Goal: Check status

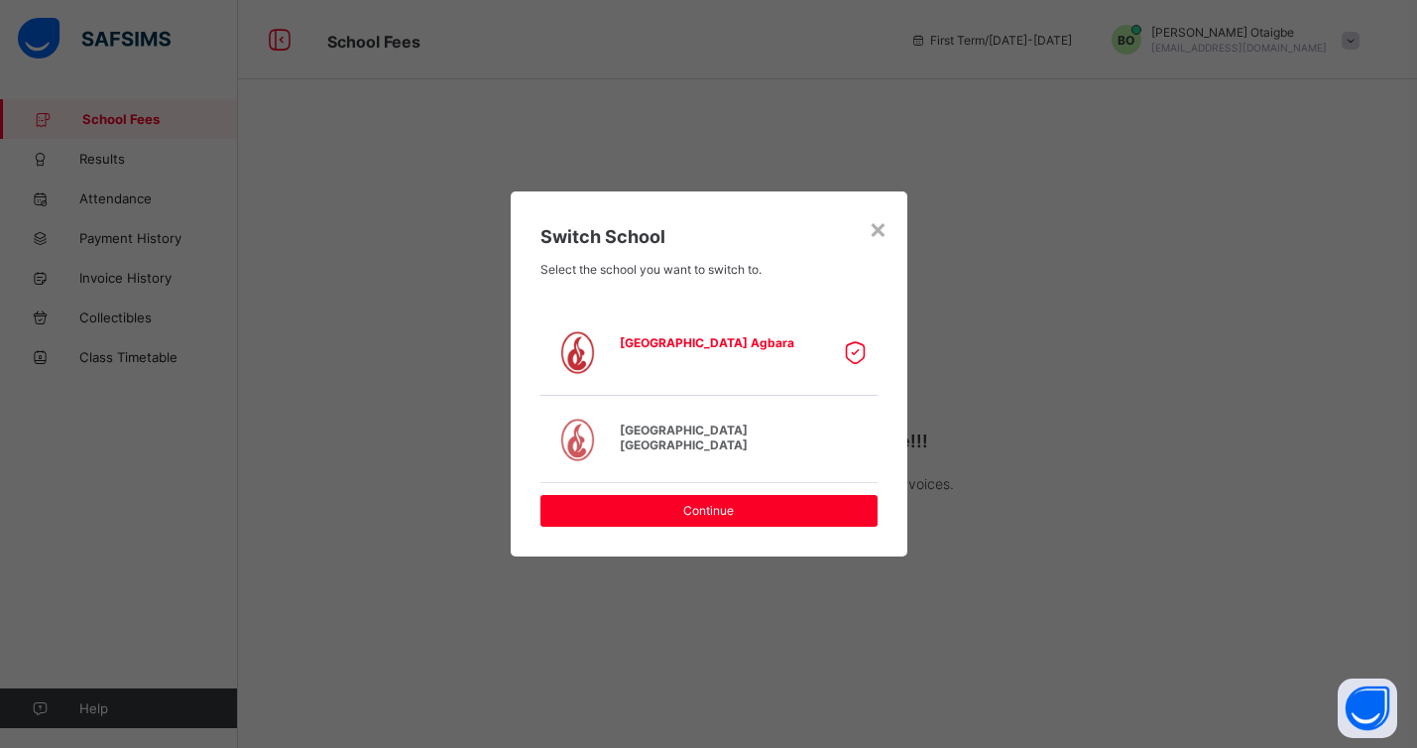
click at [725, 443] on div "[GEOGRAPHIC_DATA] [GEOGRAPHIC_DATA]" at bounding box center [719, 440] width 208 height 45
click at [701, 430] on span "[GEOGRAPHIC_DATA] [GEOGRAPHIC_DATA]" at bounding box center [719, 437] width 198 height 30
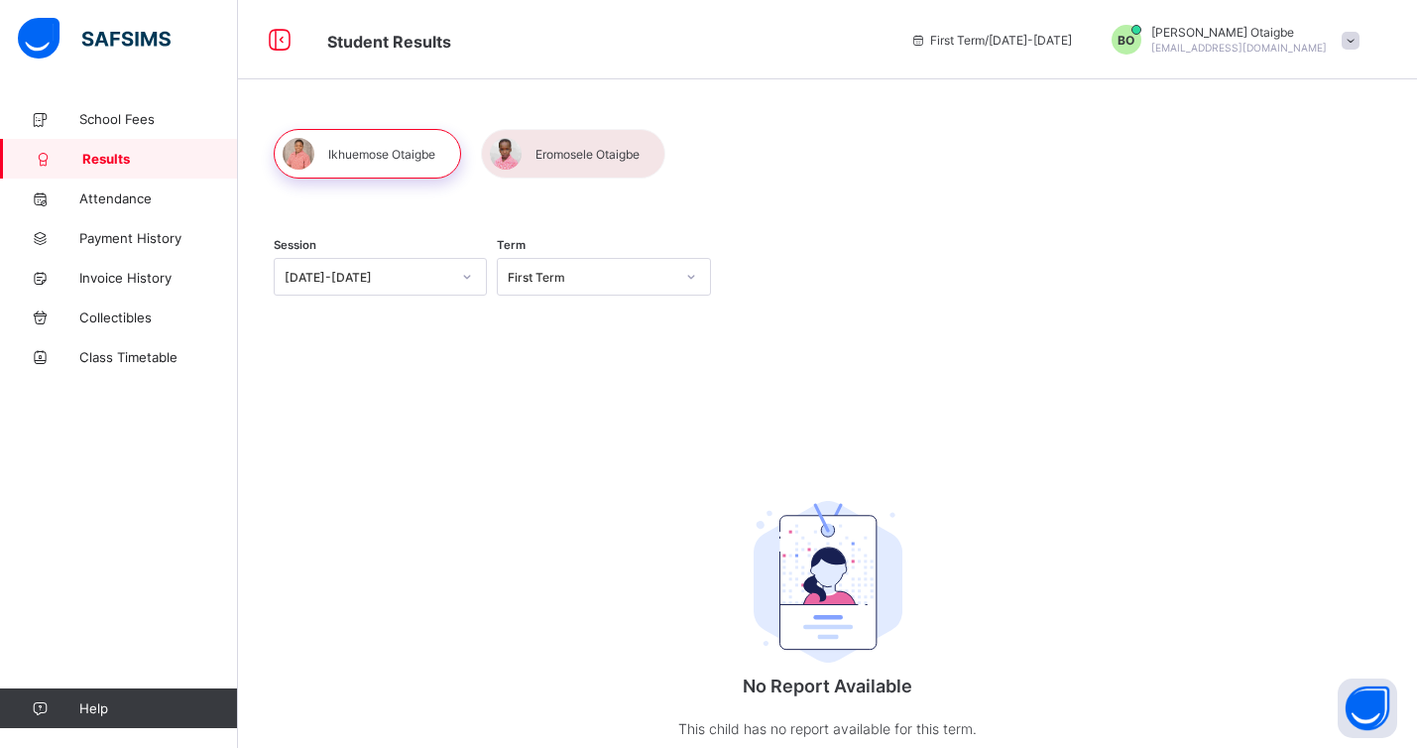
click at [376, 157] on div at bounding box center [367, 154] width 187 height 50
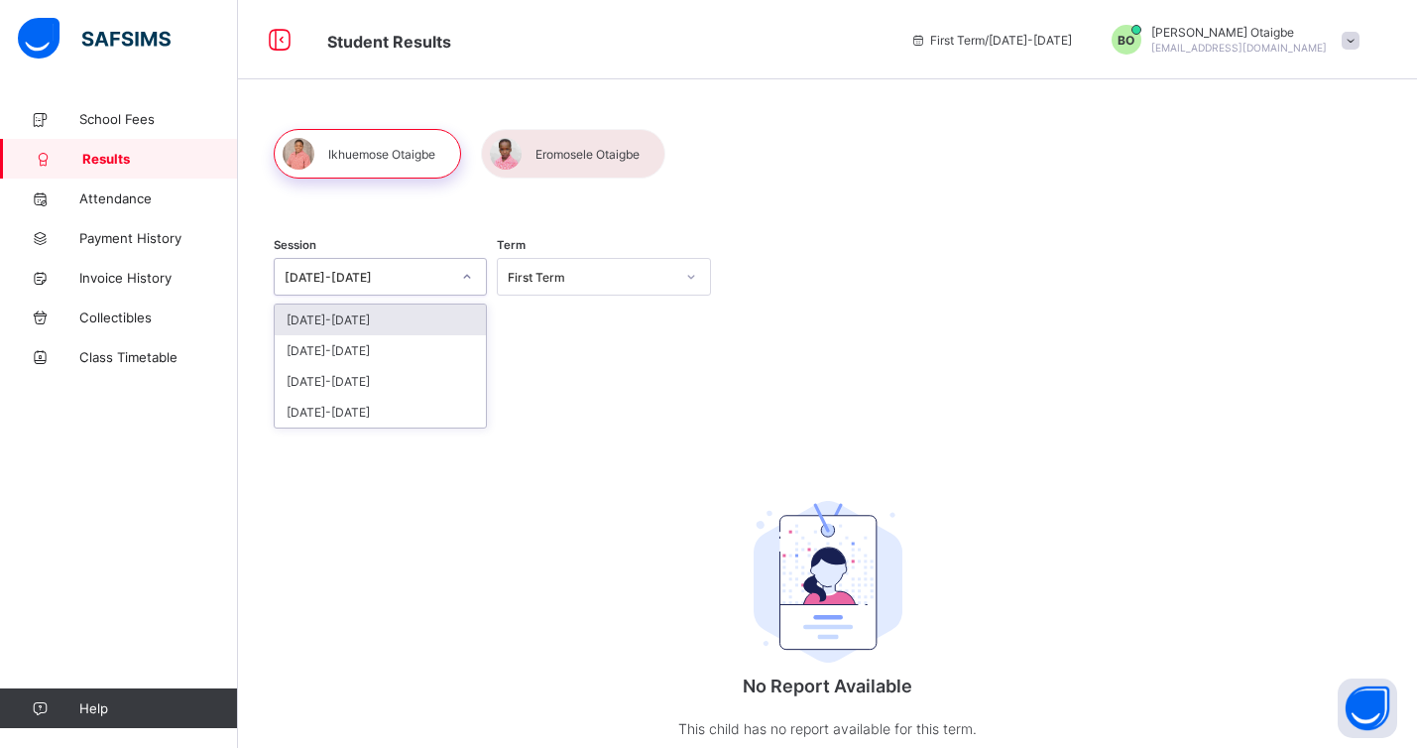
click at [469, 281] on icon at bounding box center [467, 277] width 12 height 20
click at [416, 344] on div "[DATE]-[DATE]" at bounding box center [380, 350] width 211 height 31
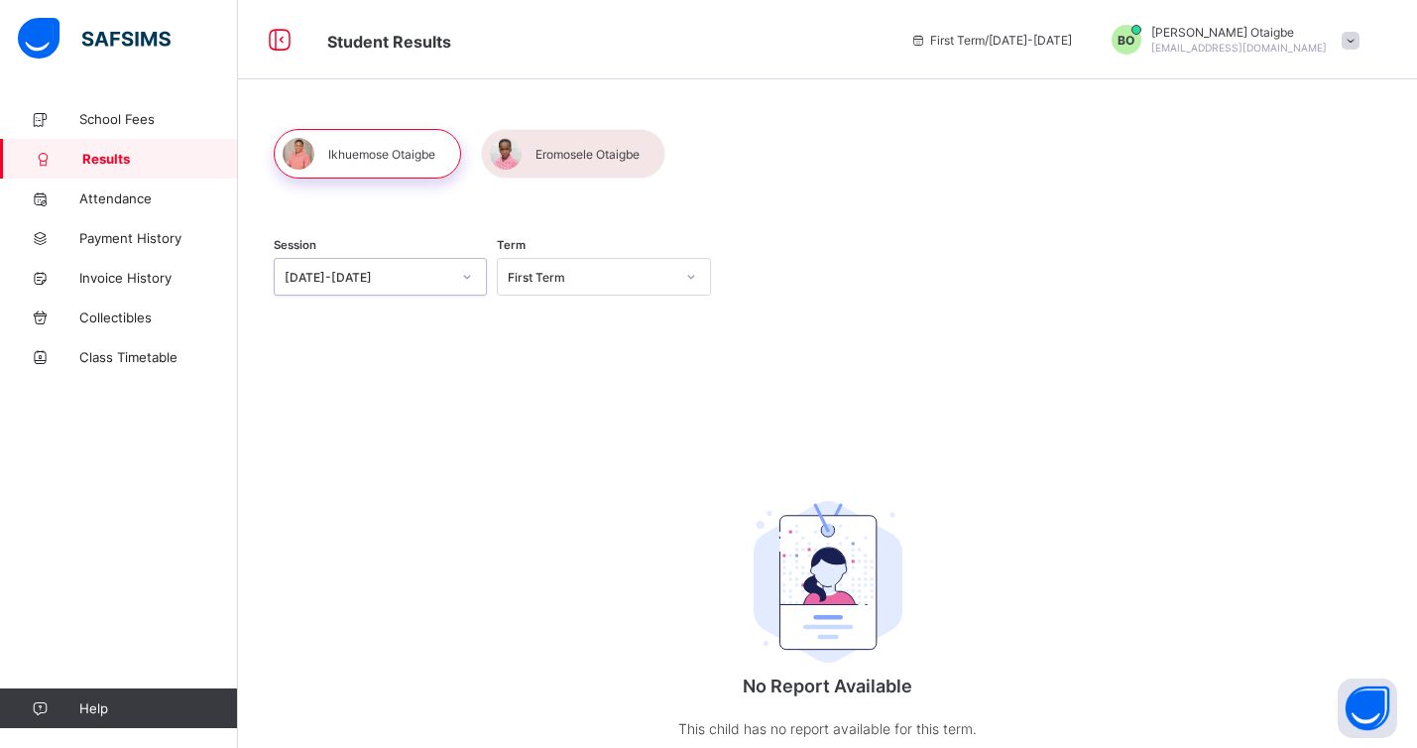
click at [686, 279] on icon at bounding box center [691, 277] width 12 height 20
click at [648, 306] on div "First Term" at bounding box center [603, 319] width 211 height 31
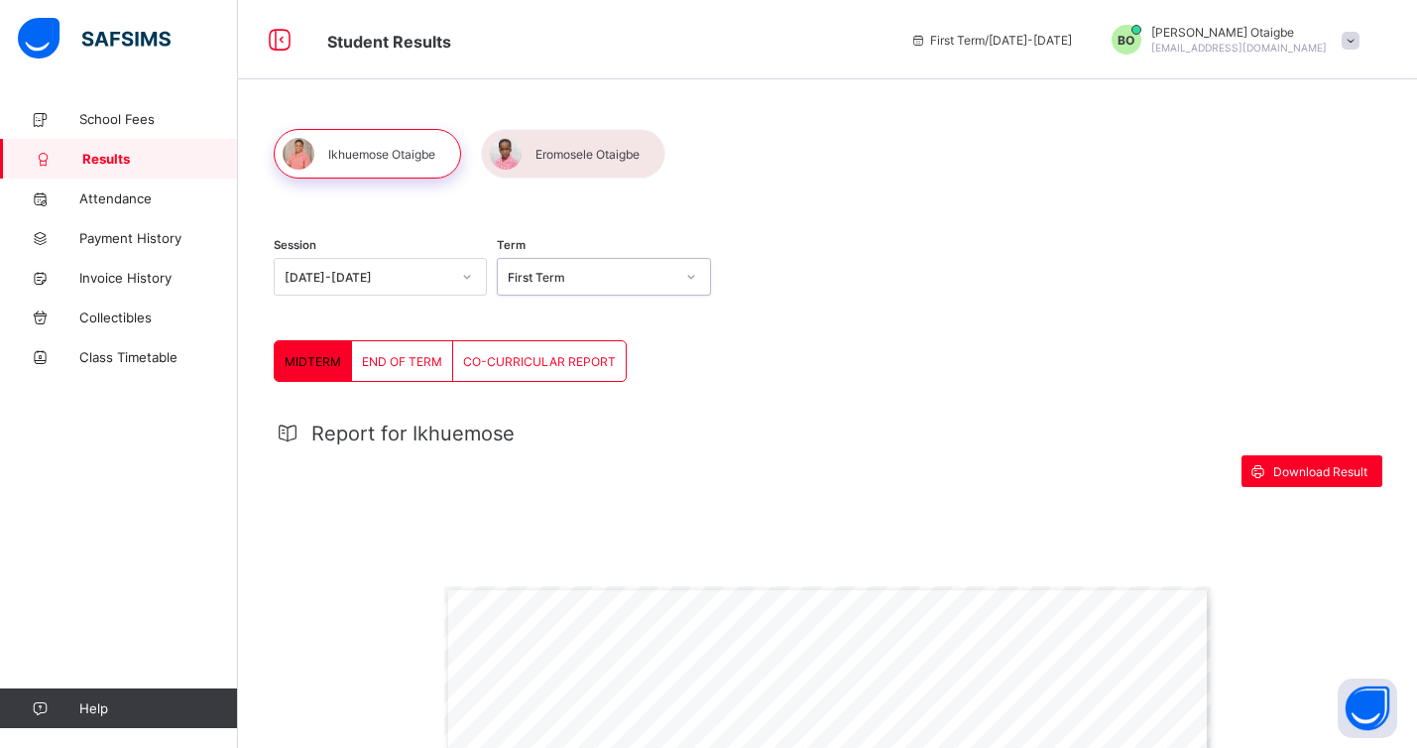
click at [422, 369] on div "END OF TERM" at bounding box center [402, 361] width 101 height 40
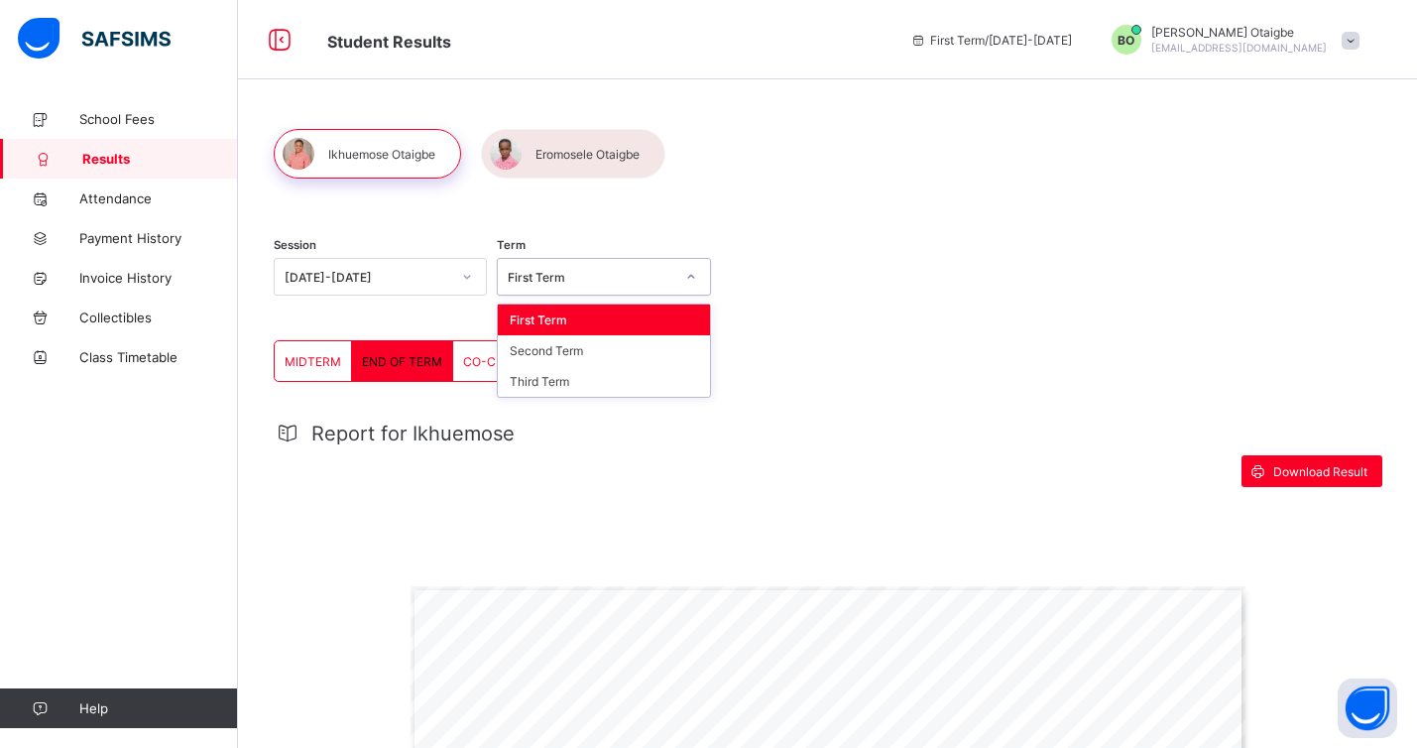
click at [690, 276] on icon at bounding box center [691, 277] width 12 height 20
click at [655, 346] on div "Second Term" at bounding box center [603, 350] width 211 height 31
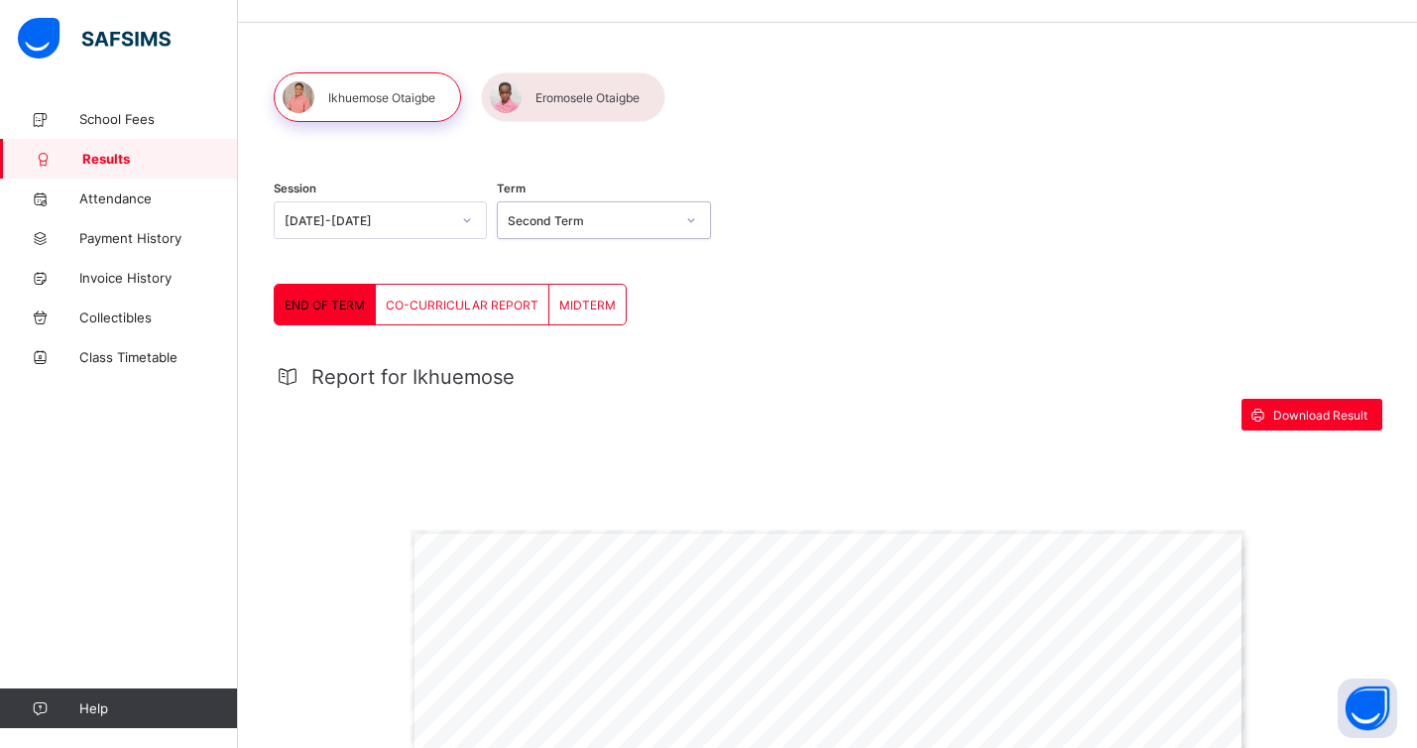
scroll to position [52, 0]
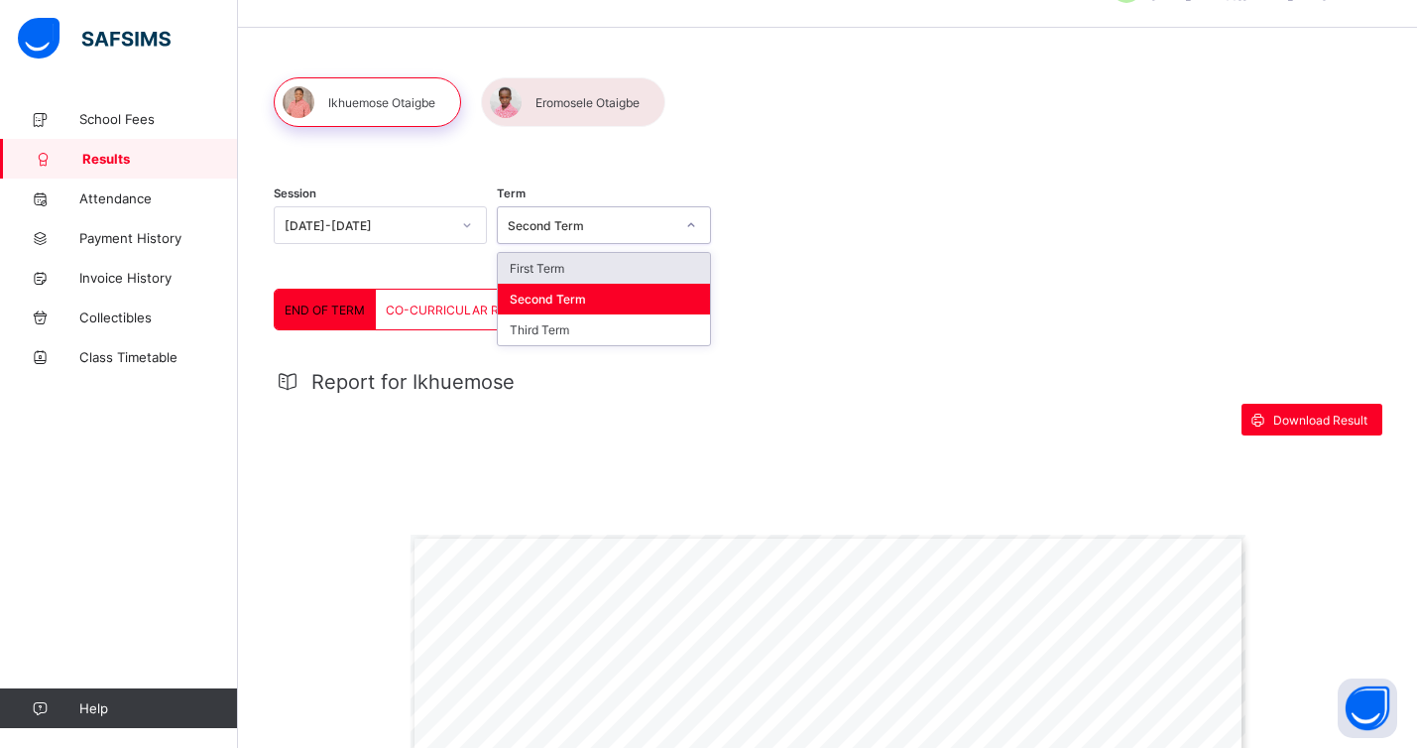
click at [693, 221] on icon at bounding box center [691, 225] width 12 height 20
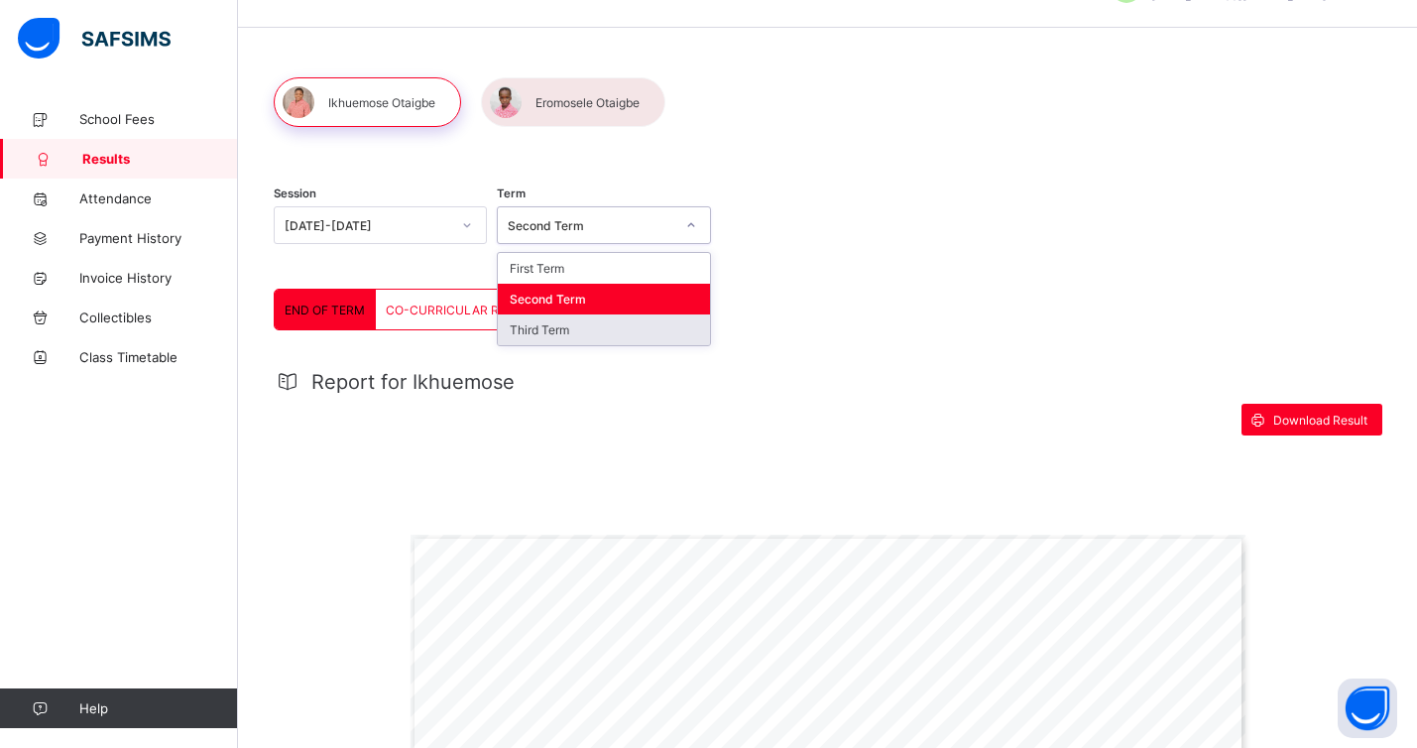
click at [641, 319] on div "Third Term" at bounding box center [603, 329] width 211 height 31
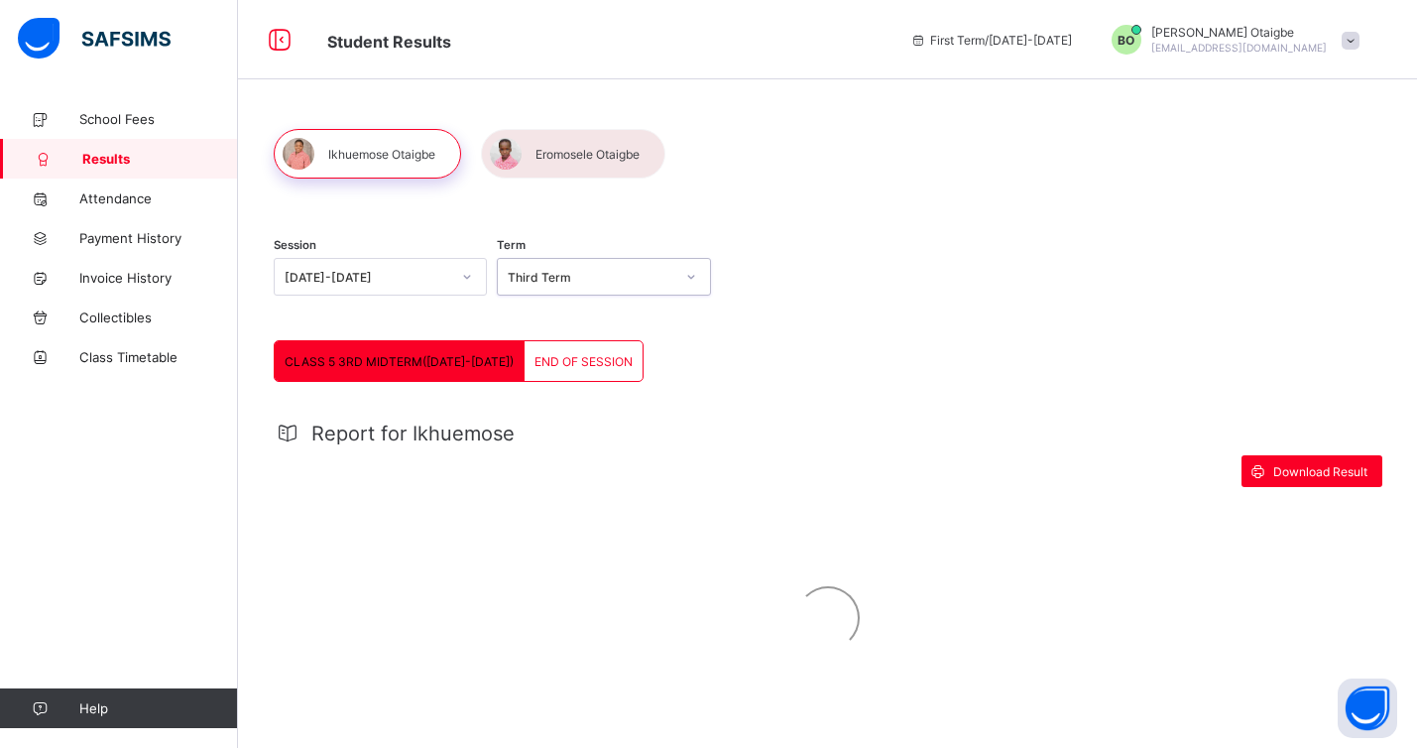
click at [561, 362] on span "END OF SESSION" at bounding box center [584, 361] width 98 height 15
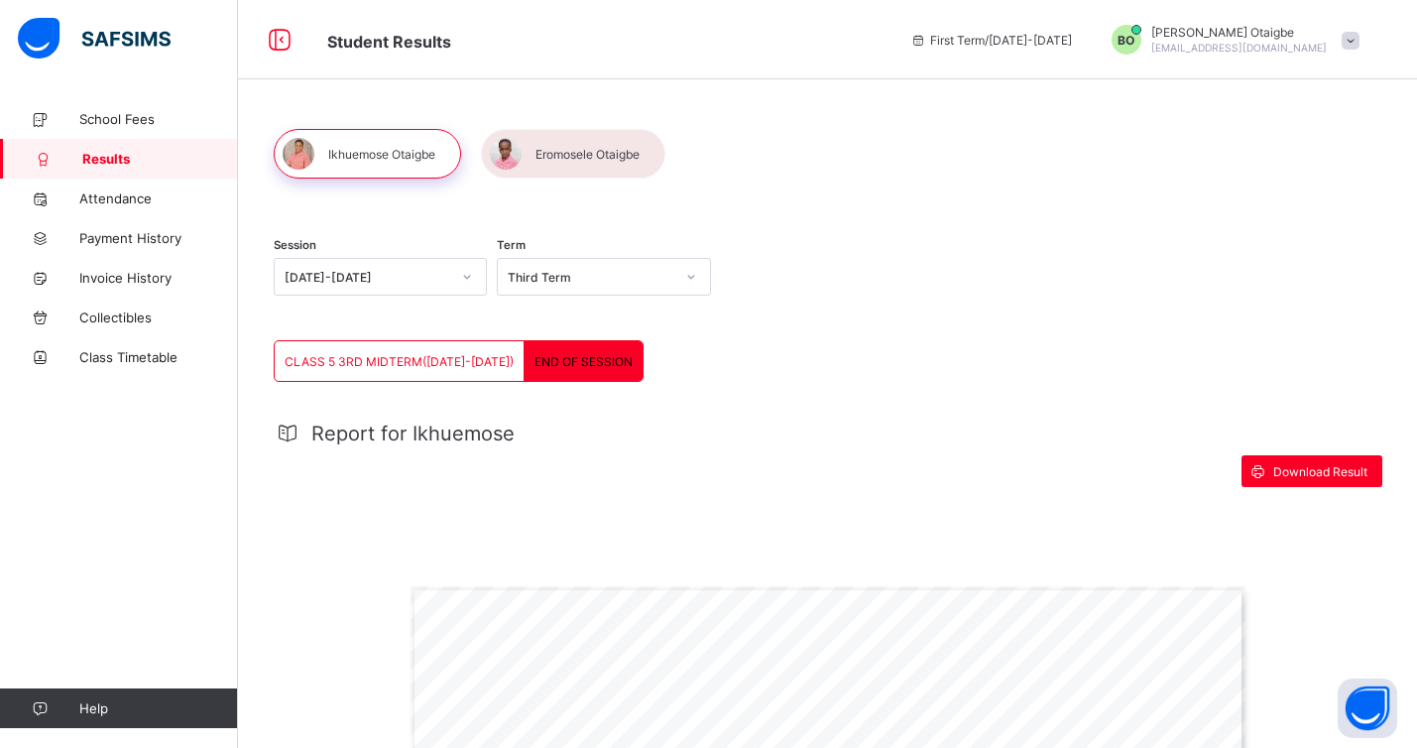
click at [623, 159] on div at bounding box center [573, 154] width 184 height 50
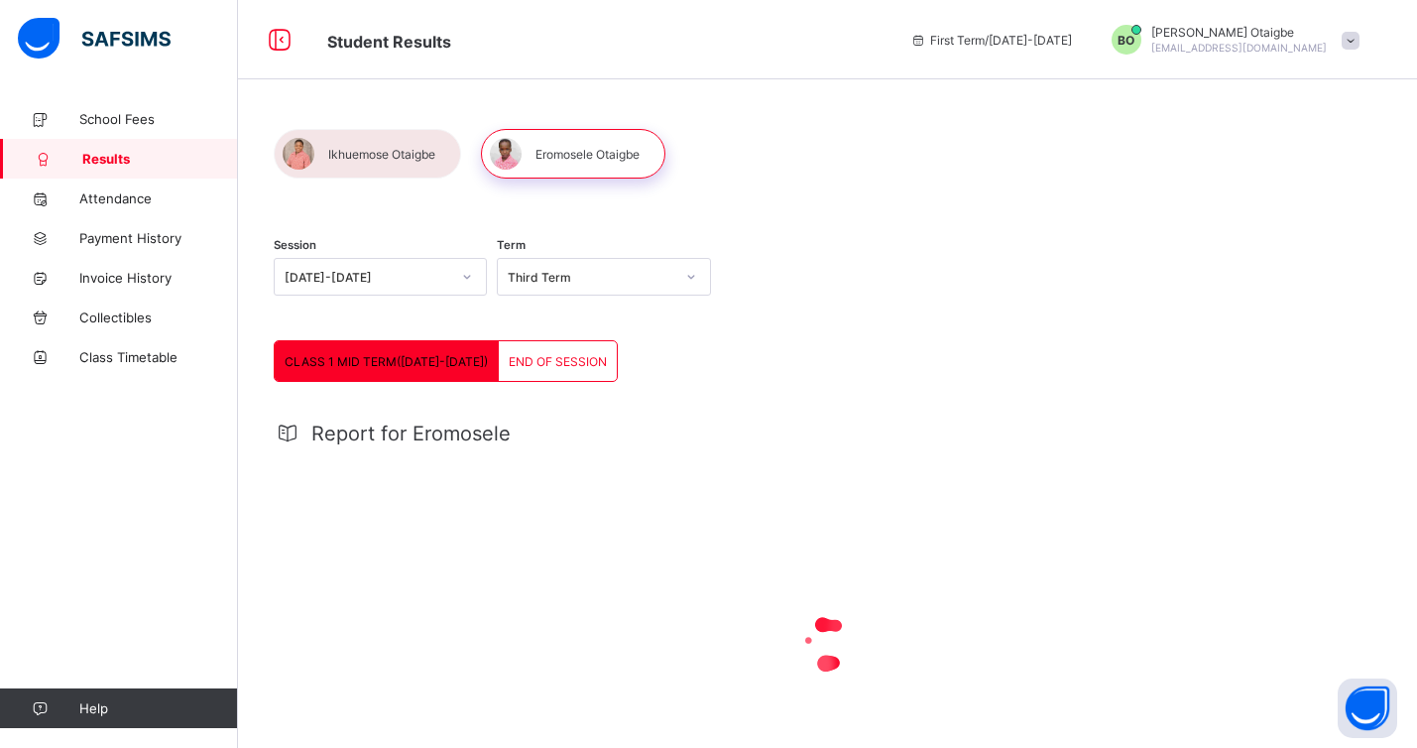
click at [543, 360] on span "END OF SESSION" at bounding box center [558, 361] width 98 height 15
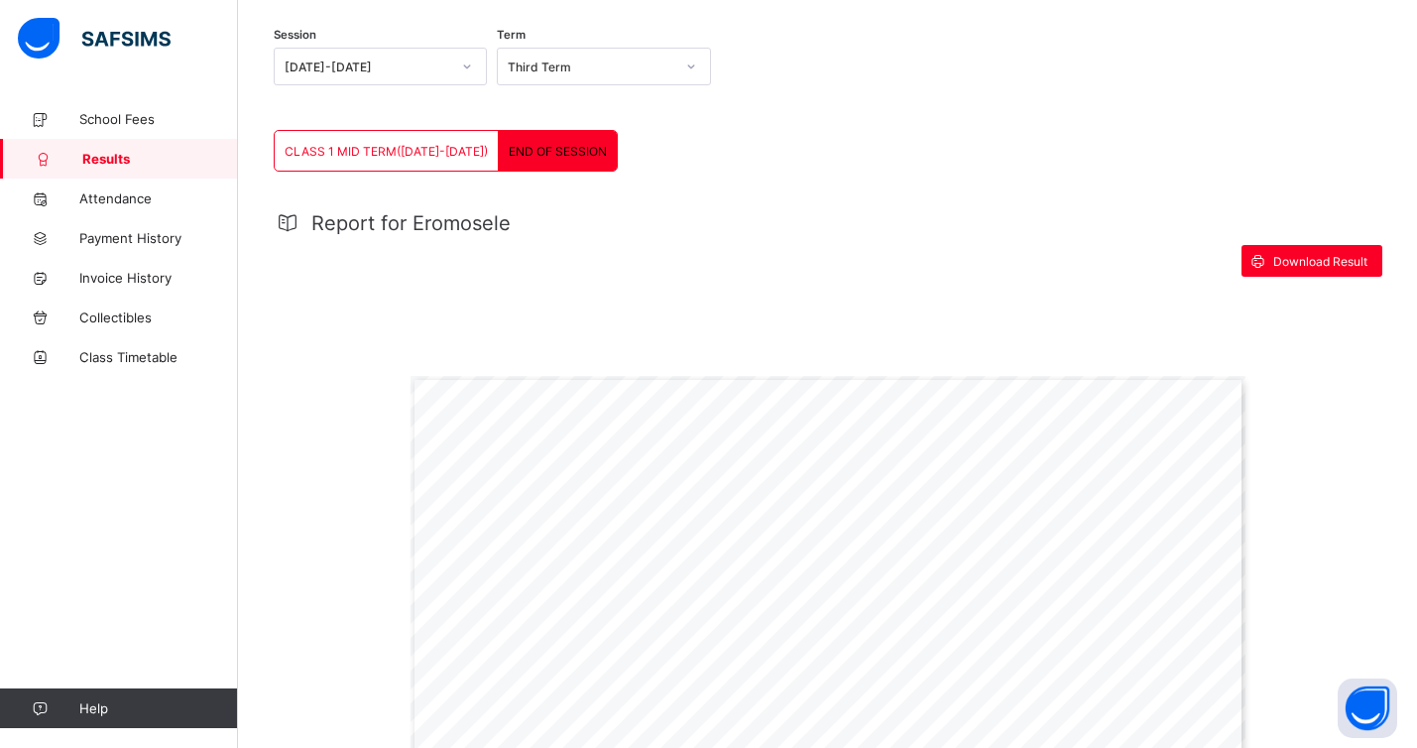
scroll to position [248, 0]
